Goal: Transaction & Acquisition: Download file/media

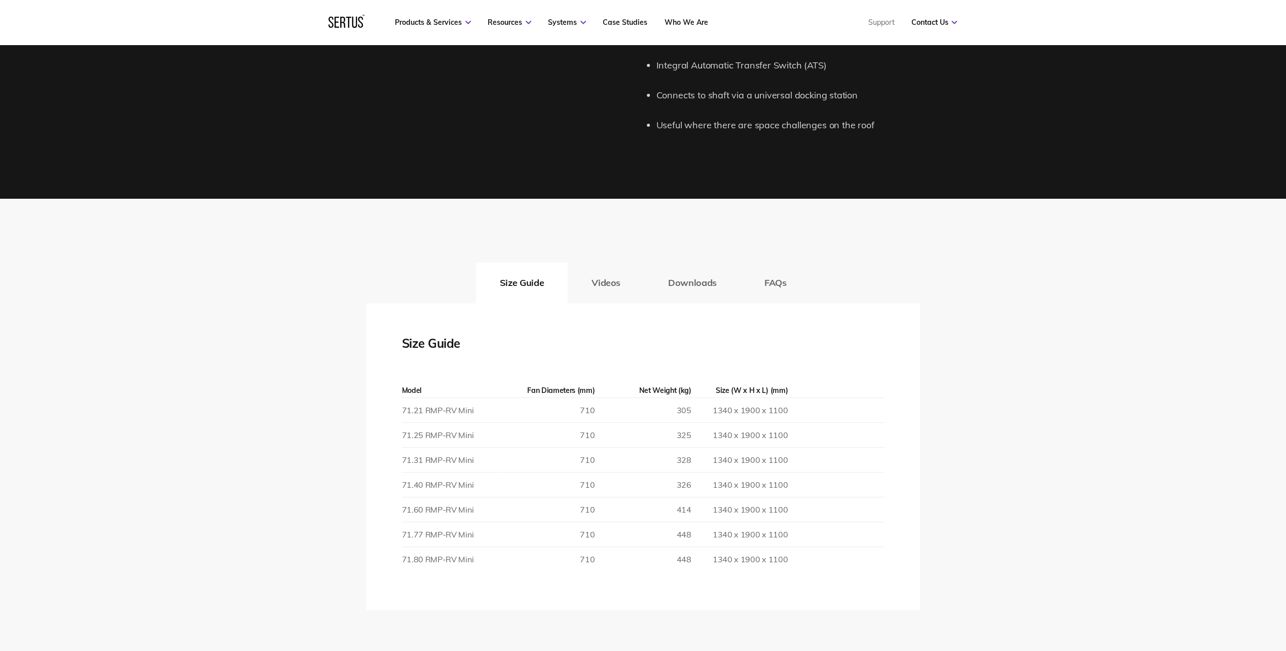
scroll to position [1622, 0]
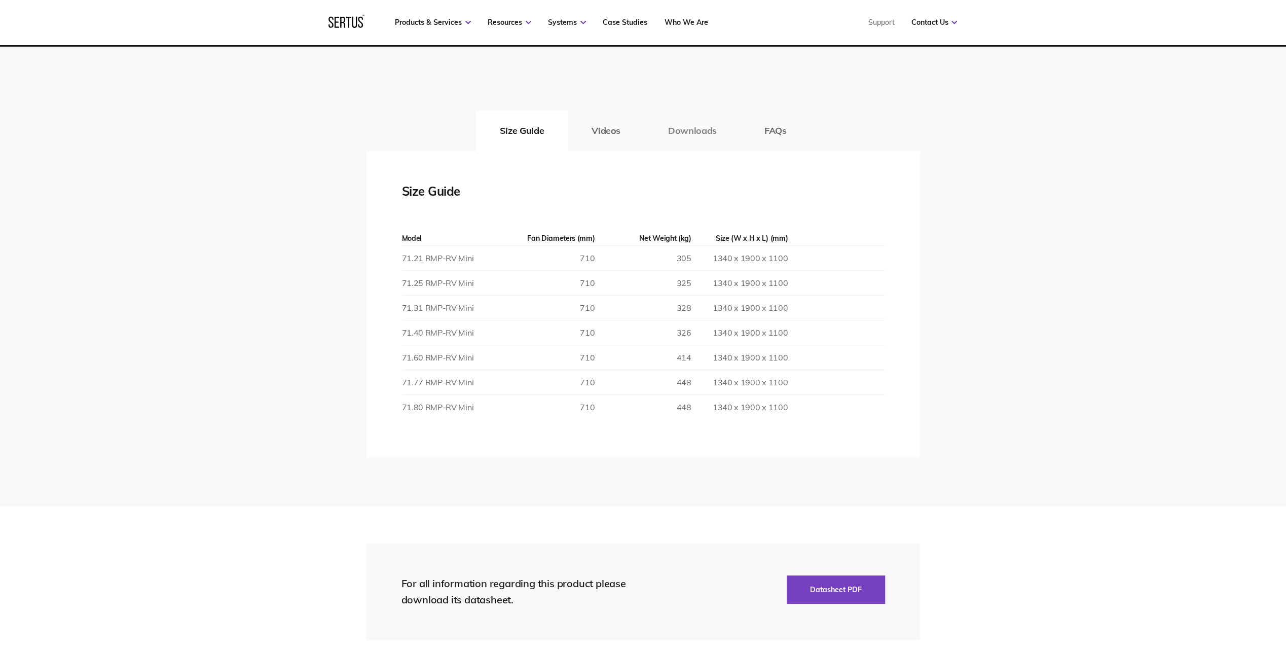
click at [692, 130] on button "Downloads" at bounding box center [692, 130] width 96 height 41
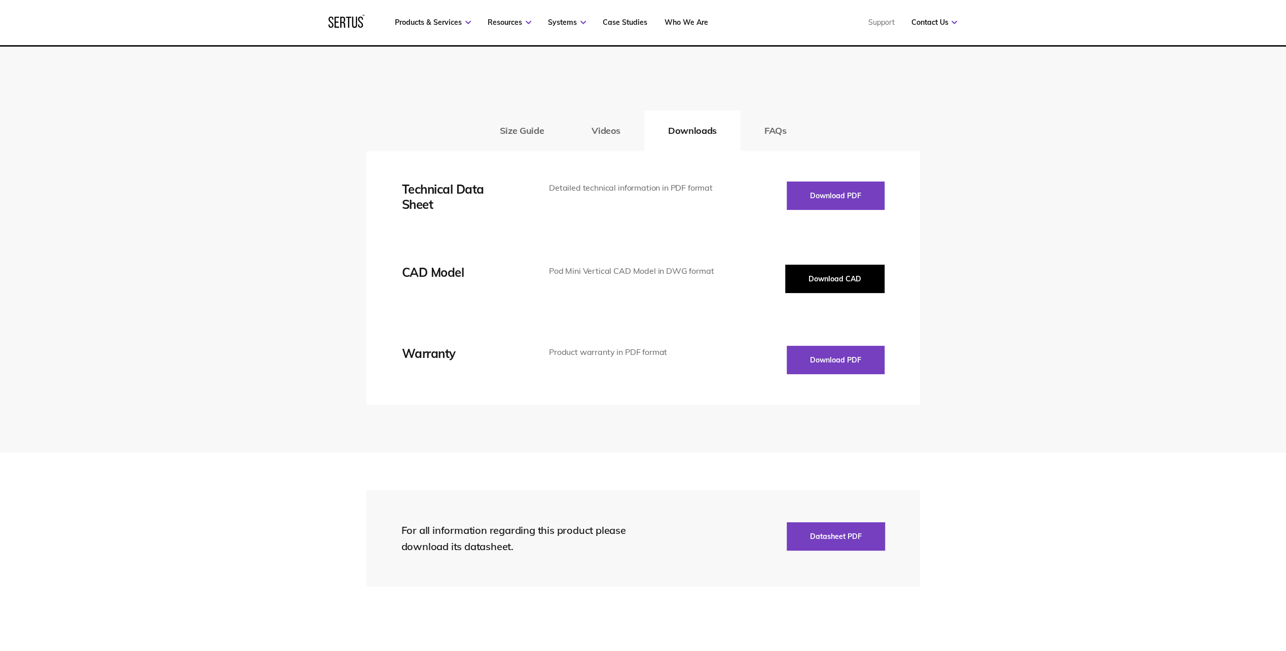
click at [868, 285] on button "Download CAD" at bounding box center [834, 279] width 99 height 28
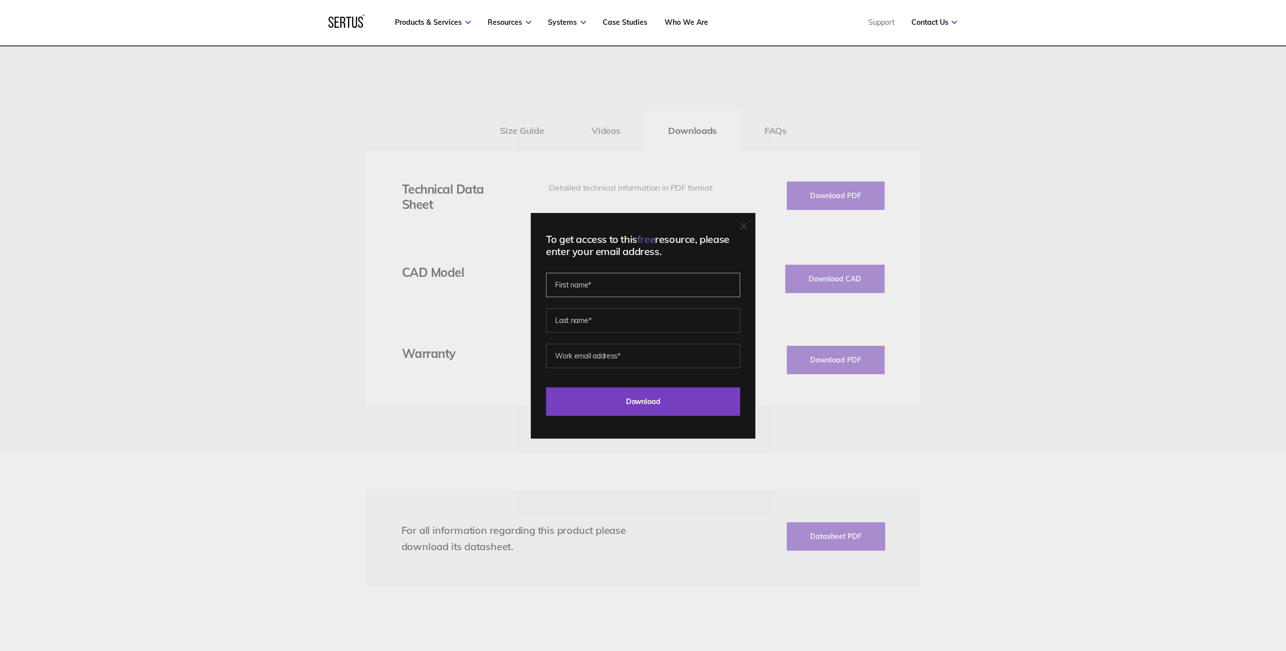
click at [639, 287] on input "text" at bounding box center [643, 285] width 194 height 24
type input "Dilara"
click at [566, 323] on input "text" at bounding box center [643, 320] width 194 height 24
type input "Narin"
click at [559, 356] on input "email" at bounding box center [643, 356] width 194 height 24
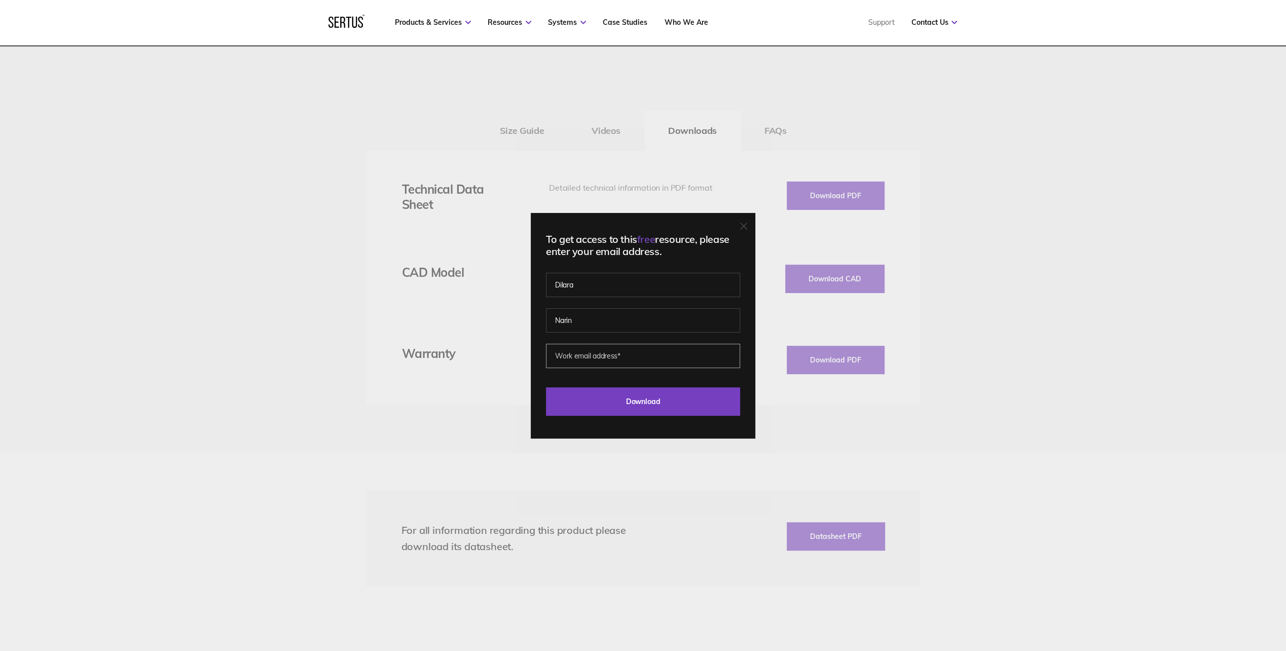
type input "[EMAIL_ADDRESS][DOMAIN_NAME]"
click at [605, 398] on input "Download" at bounding box center [643, 401] width 194 height 28
